Goal: Information Seeking & Learning: Learn about a topic

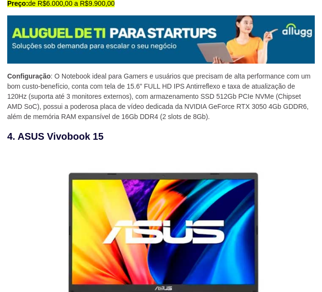
scroll to position [1828, 0]
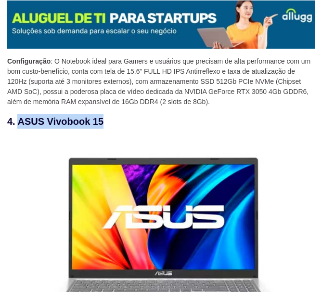
drag, startPoint x: 18, startPoint y: 126, endPoint x: 105, endPoint y: 124, distance: 86.6
click at [105, 124] on h3 "4. ASUS Vivobook 15" at bounding box center [160, 121] width 307 height 14
copy h3 "ASUS Vivobook 15"
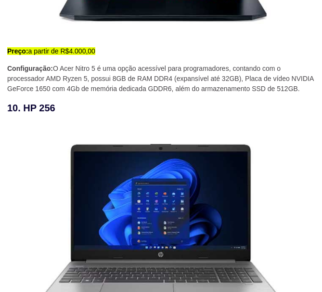
scroll to position [3608, 0]
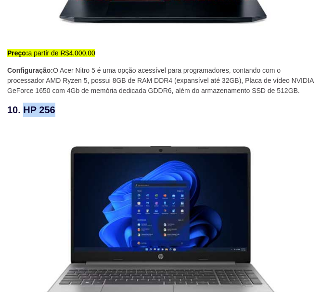
drag, startPoint x: 24, startPoint y: 111, endPoint x: 55, endPoint y: 110, distance: 31.3
click at [55, 110] on h3 "10. HP 256" at bounding box center [160, 109] width 307 height 14
copy h3 "HP 256"
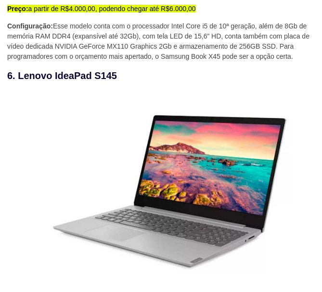
scroll to position [2453, 0]
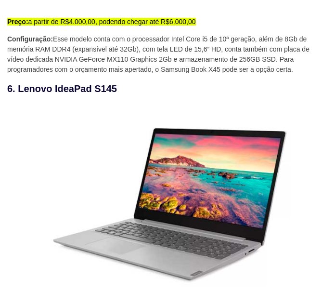
drag, startPoint x: 18, startPoint y: 91, endPoint x: 118, endPoint y: 88, distance: 100.6
click at [118, 88] on h3 "6. Lenovo IdeaPad S145" at bounding box center [160, 88] width 307 height 14
copy h3 "Lenovo IdeaPad S145"
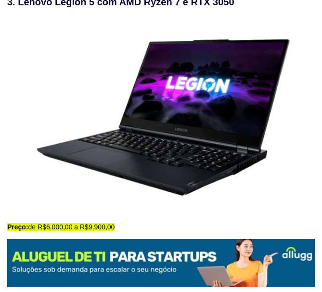
scroll to position [1491, 0]
